Goal: Information Seeking & Learning: Find specific page/section

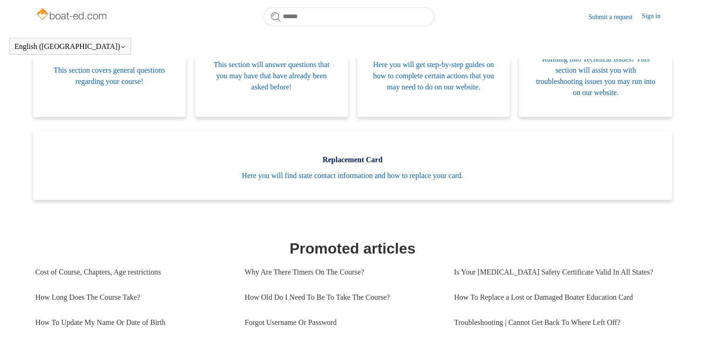
scroll to position [229, 0]
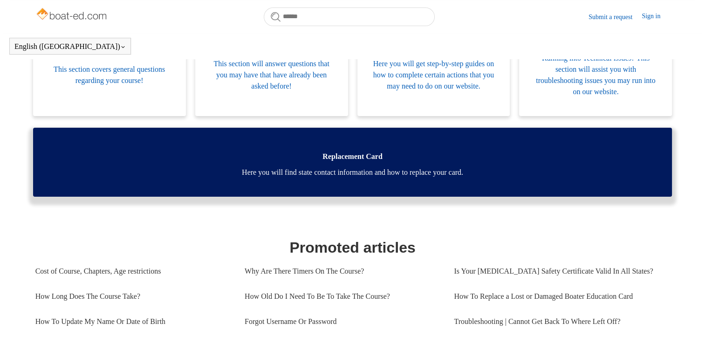
click at [427, 175] on span "Here you will find state contact information and how to replace your card." at bounding box center [352, 172] width 611 height 11
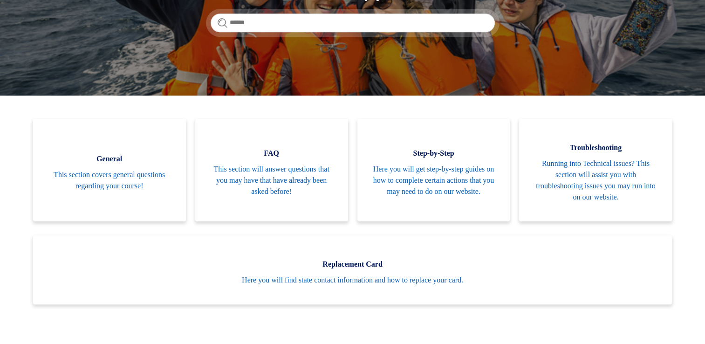
scroll to position [338, 0]
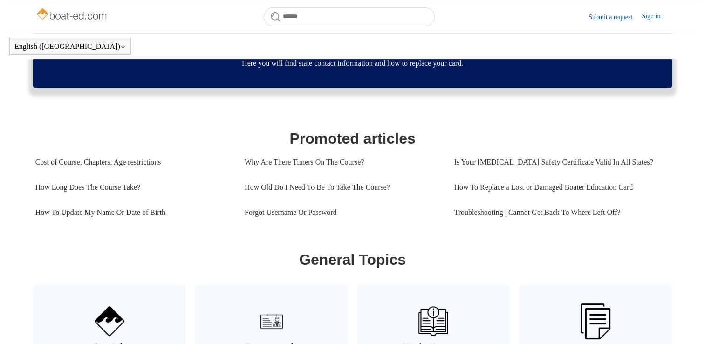
click at [431, 66] on span "Here you will find state contact information and how to replace your card." at bounding box center [352, 63] width 611 height 11
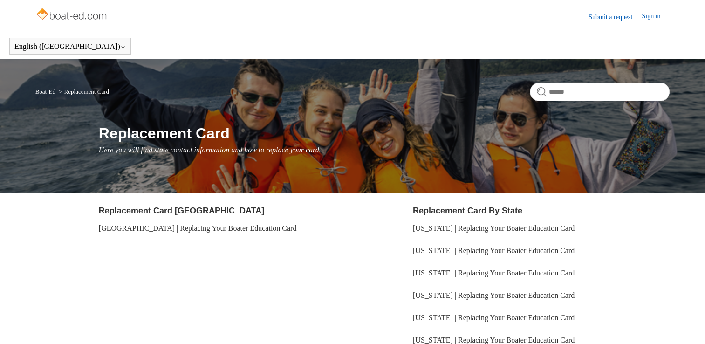
scroll to position [104, 0]
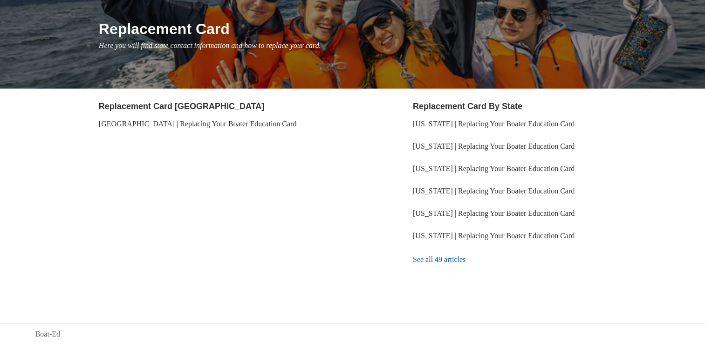
click at [433, 256] on link "See all 49 articles" at bounding box center [541, 259] width 257 height 25
